Goal: Find contact information: Find contact information

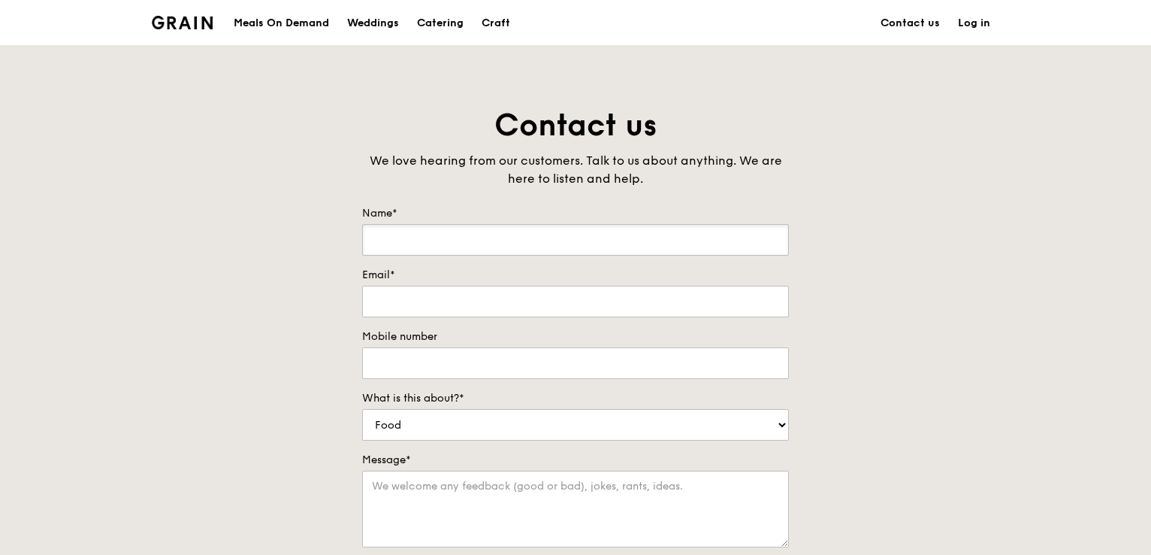
click at [444, 225] on input "Name*" at bounding box center [575, 240] width 427 height 32
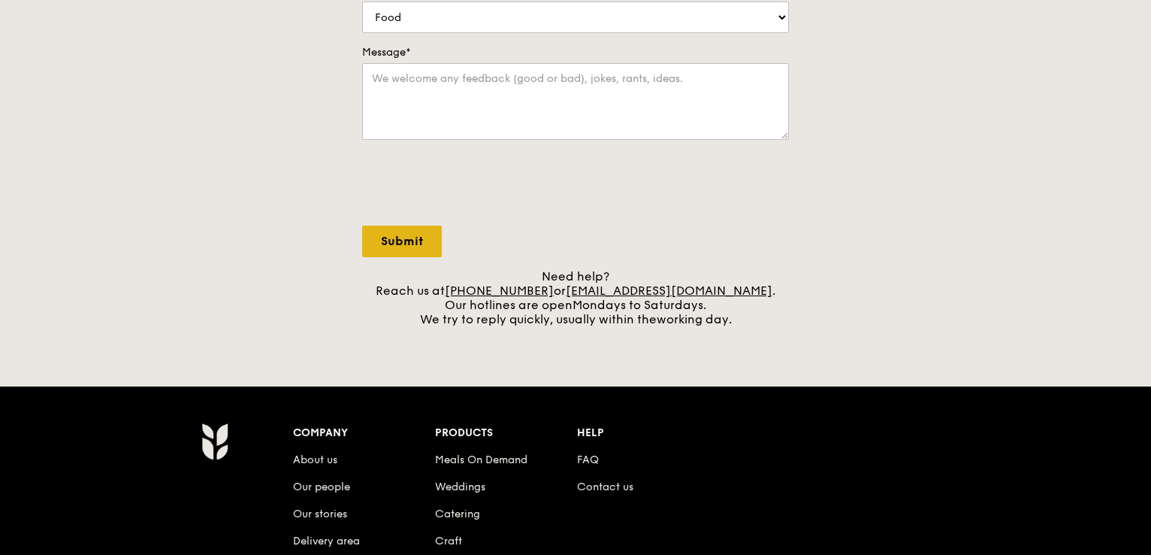
scroll to position [451, 0]
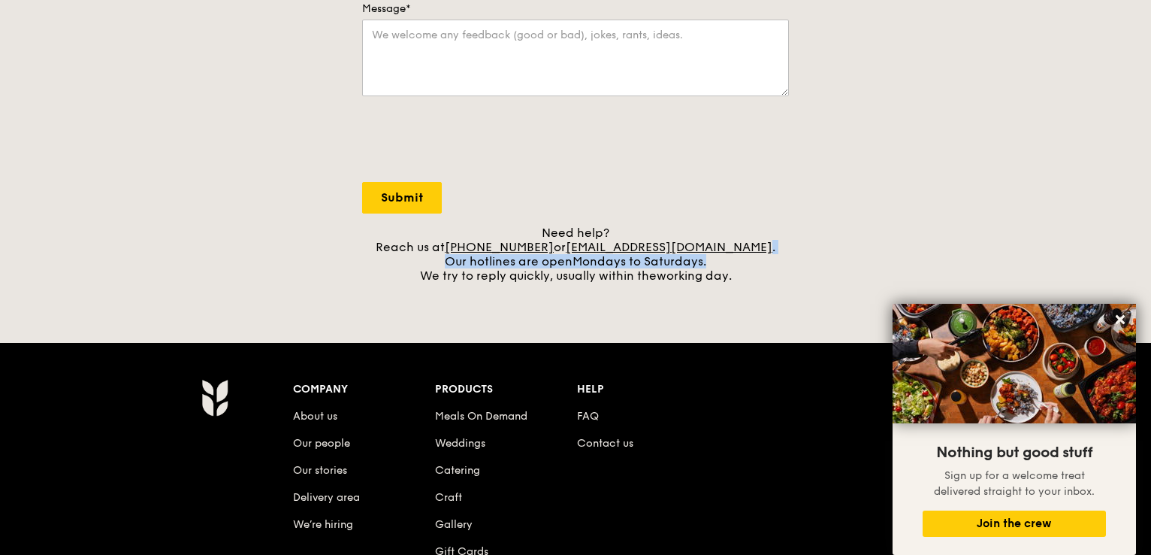
drag, startPoint x: 754, startPoint y: 247, endPoint x: 716, endPoint y: 253, distance: 38.8
click at [716, 253] on div "Need help? Reach us at [PHONE_NUMBER] or [EMAIL_ADDRESS][DOMAIN_NAME] . Our hot…" at bounding box center [575, 253] width 427 height 57
click at [769, 247] on div "Need help? Reach us at [PHONE_NUMBER] or [EMAIL_ADDRESS][DOMAIN_NAME] . Our hot…" at bounding box center [575, 253] width 427 height 57
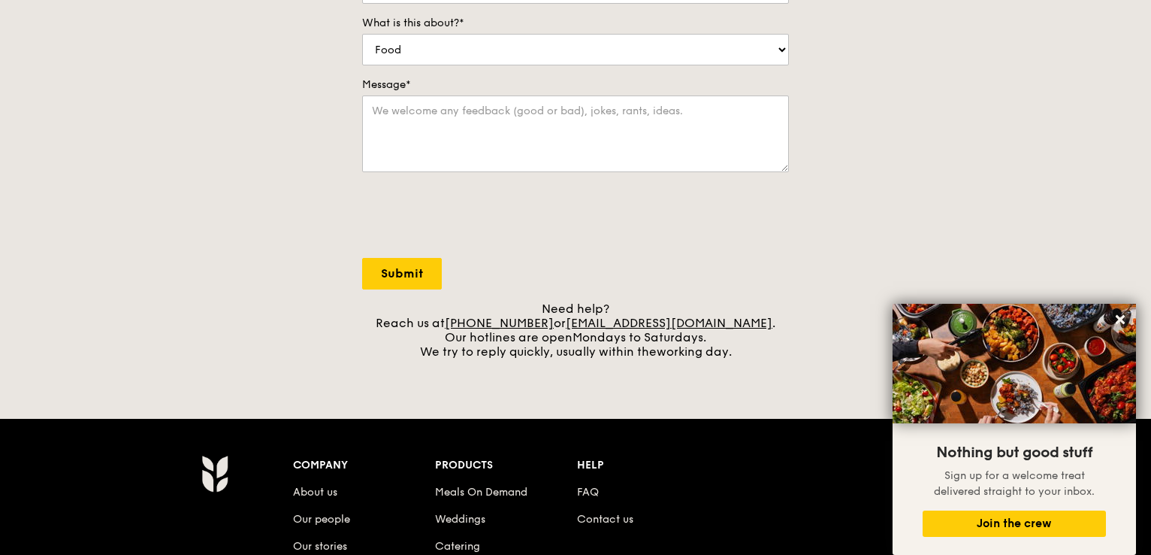
scroll to position [376, 0]
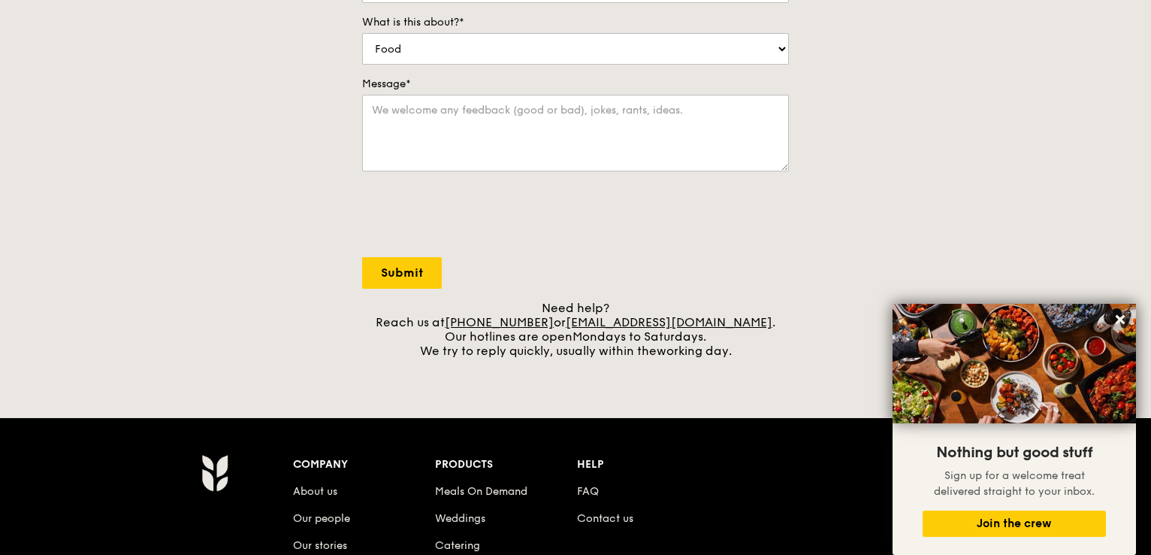
drag, startPoint x: 588, startPoint y: 319, endPoint x: 741, endPoint y: 324, distance: 153.4
click at [741, 324] on div "Need help? Reach us at [PHONE_NUMBER] or [EMAIL_ADDRESS][DOMAIN_NAME] . Our hot…" at bounding box center [575, 329] width 427 height 57
click at [806, 245] on div "Contact us We love hearing from our customers. Talk to us about anything. We ar…" at bounding box center [575, 43] width 1151 height 628
click at [1112, 325] on button at bounding box center [1121, 319] width 24 height 24
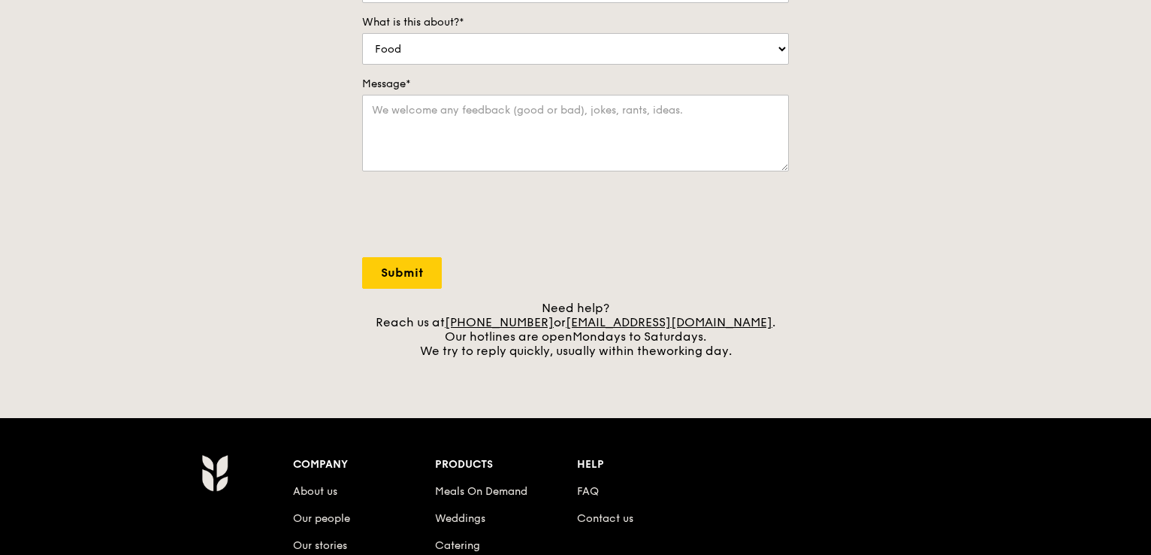
click at [879, 351] on div "Contact us We love hearing from our customers. Talk to us about anything. We ar…" at bounding box center [575, 43] width 1151 height 628
drag, startPoint x: 613, startPoint y: 319, endPoint x: 923, endPoint y: 313, distance: 310.5
click at [923, 313] on div "Contact us We love hearing from our customers. Talk to us about anything. We ar…" at bounding box center [575, 43] width 1151 height 628
click at [809, 330] on div "Contact us We love hearing from our customers. Talk to us about anything. We ar…" at bounding box center [575, 43] width 1151 height 628
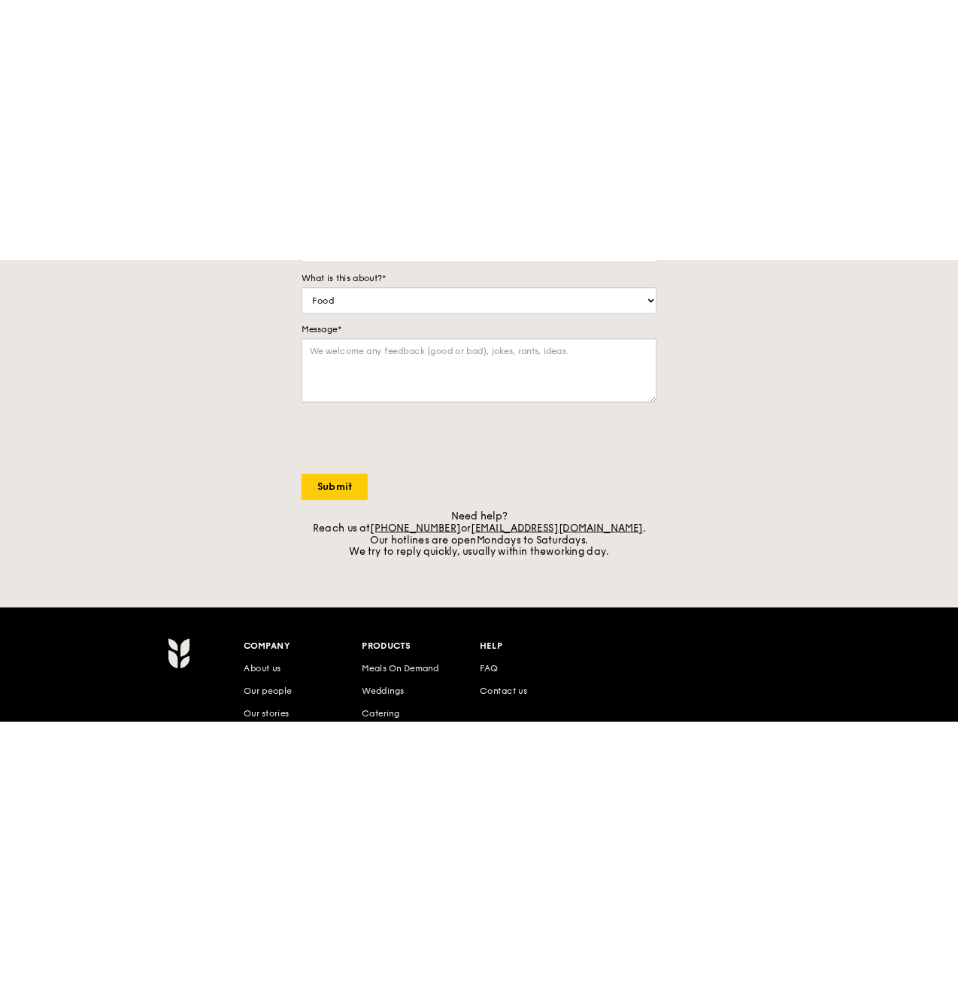
scroll to position [258, 0]
